Goal: Task Accomplishment & Management: Manage account settings

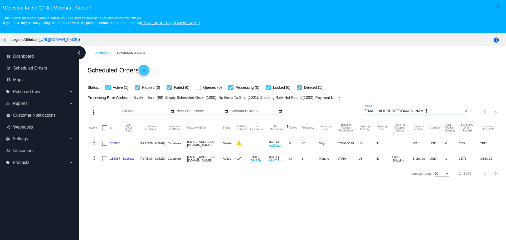
drag, startPoint x: 362, startPoint y: 111, endPoint x: 393, endPoint y: 111, distance: 31.6
click at [393, 111] on input "tcattabi@gmail.com" at bounding box center [413, 111] width 98 height 4
paste input "dwearn@me"
type input "[EMAIL_ADDRESS][DOMAIN_NAME]"
click at [372, 83] on div "Status: Active (1) Paused (0) Failed (0) Queued (0) Processing (0) Locked (0) D…" at bounding box center [294, 86] width 416 height 10
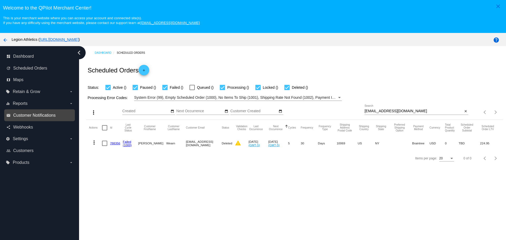
click at [54, 114] on span "Customer Notifications" at bounding box center [34, 115] width 42 height 5
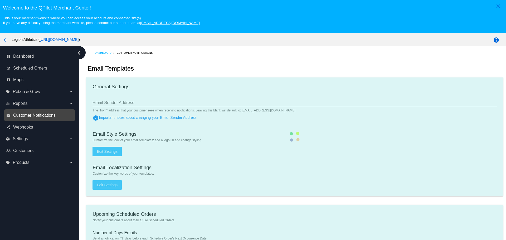
type input "[EMAIL_ADDRESS][DOMAIN_NAME]"
type input "1"
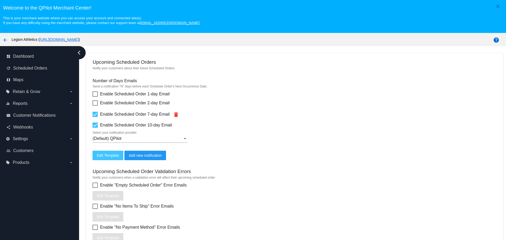
scroll to position [158, 0]
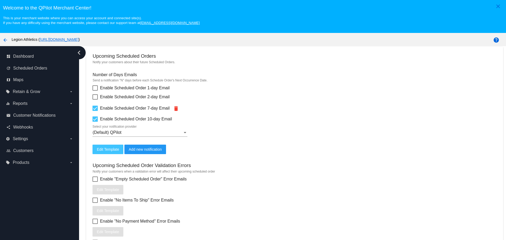
click at [187, 133] on div at bounding box center [185, 132] width 5 height 5
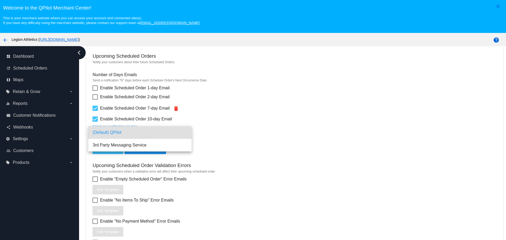
click at [234, 140] on div at bounding box center [253, 120] width 506 height 240
